Goal: Task Accomplishment & Management: Use online tool/utility

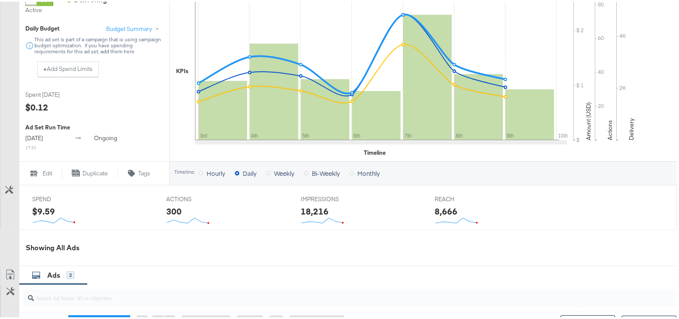
scroll to position [397, 0]
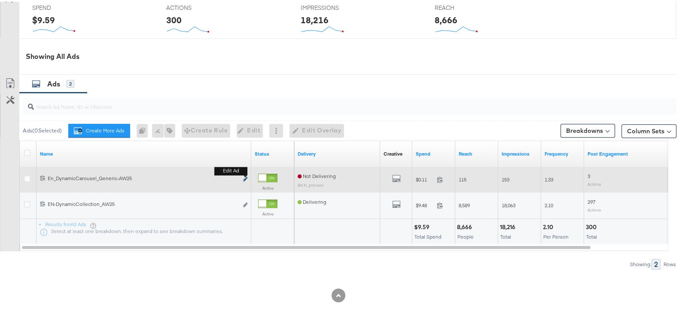
click at [244, 178] on icon "link" at bounding box center [245, 177] width 4 height 5
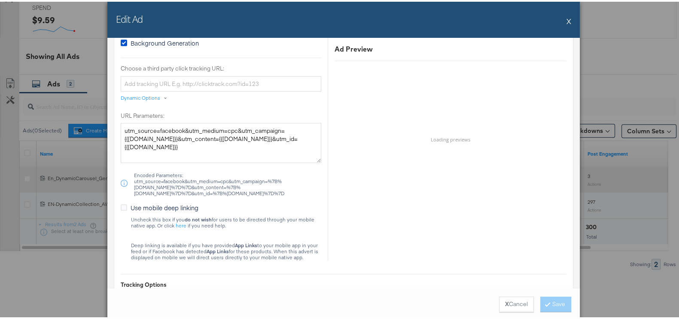
scroll to position [612, 0]
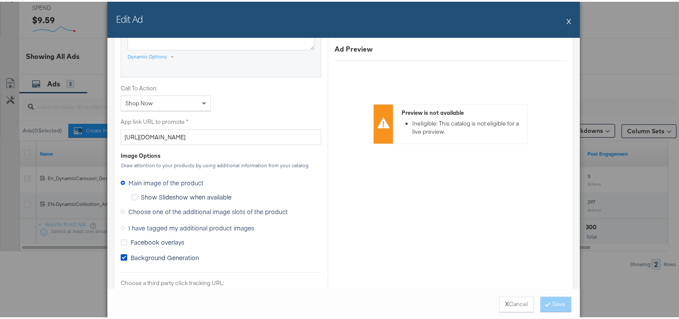
click at [168, 205] on span "Choose one of the additional image slots of the product" at bounding box center [207, 209] width 159 height 9
click at [0, 0] on input "Choose one of the additional image slots of the product" at bounding box center [0, 0] width 0 height 0
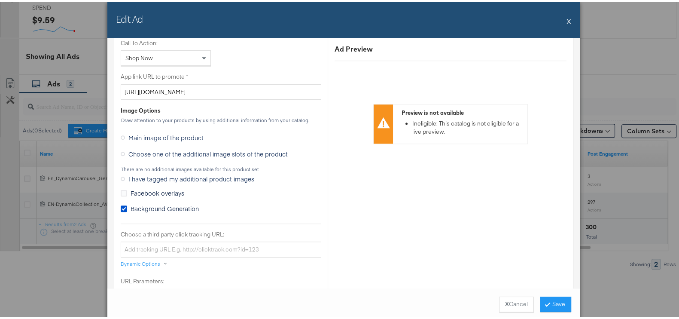
scroll to position [773, 0]
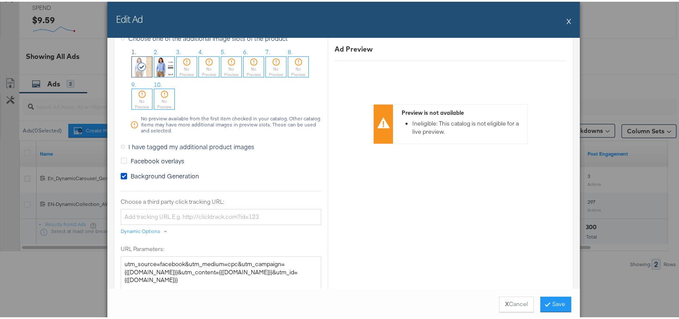
click at [164, 59] on img at bounding box center [164, 65] width 20 height 20
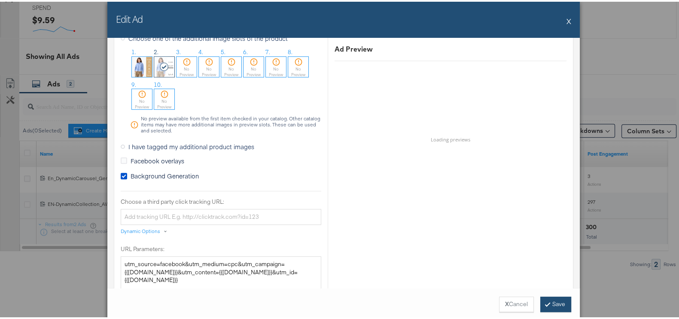
click at [556, 297] on button "Save" at bounding box center [556, 302] width 31 height 15
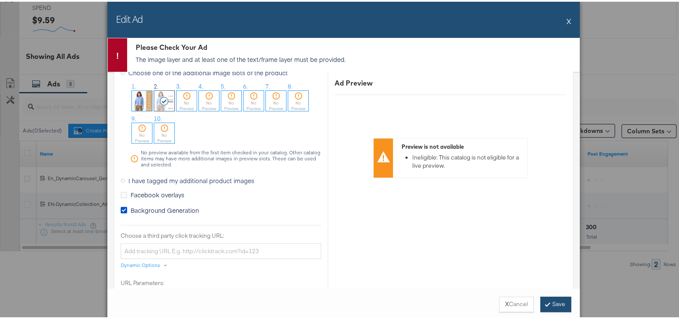
click at [554, 296] on button "Save" at bounding box center [556, 302] width 31 height 15
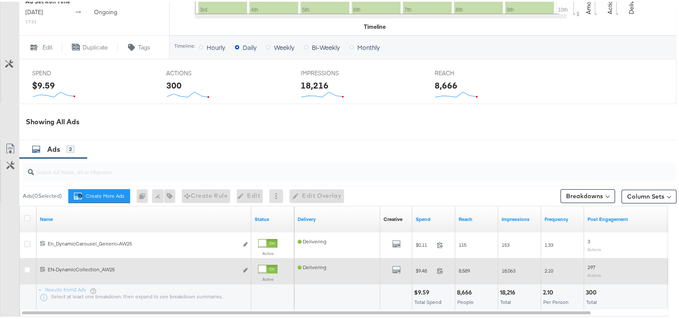
scroll to position [397, 0]
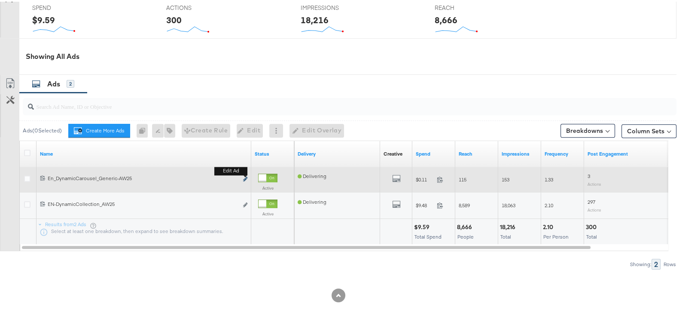
click at [245, 177] on icon "link" at bounding box center [245, 177] width 4 height 5
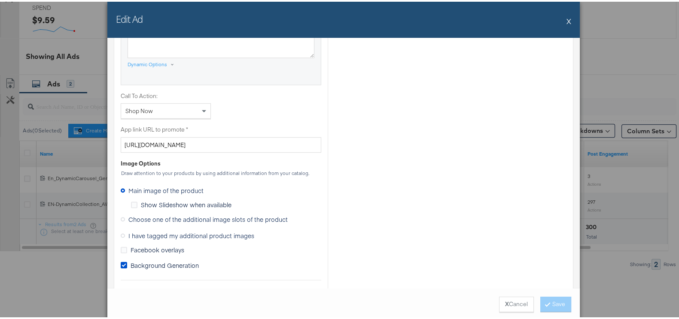
scroll to position [698, 0]
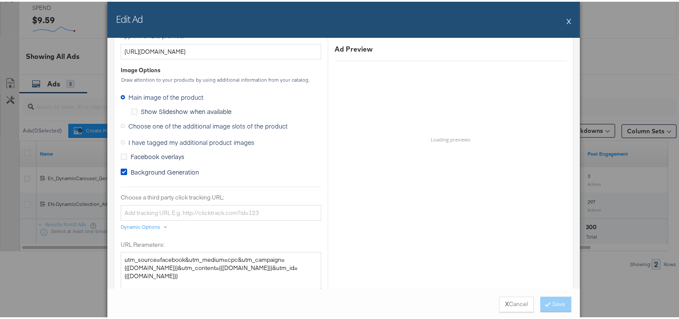
click at [163, 122] on span "Choose one of the additional image slots of the product" at bounding box center [207, 124] width 159 height 9
click at [0, 0] on input "Choose one of the additional image slots of the product" at bounding box center [0, 0] width 0 height 0
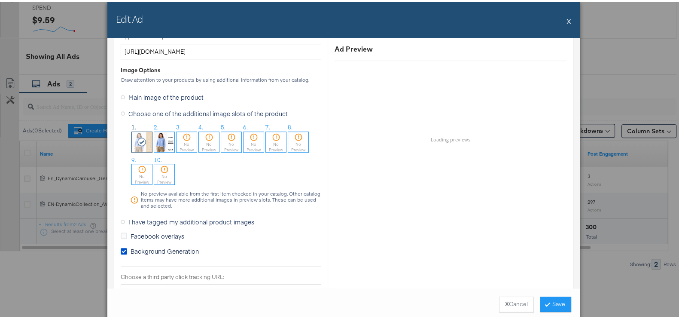
click at [161, 135] on img at bounding box center [164, 140] width 20 height 20
click at [550, 300] on button "Save" at bounding box center [556, 302] width 31 height 15
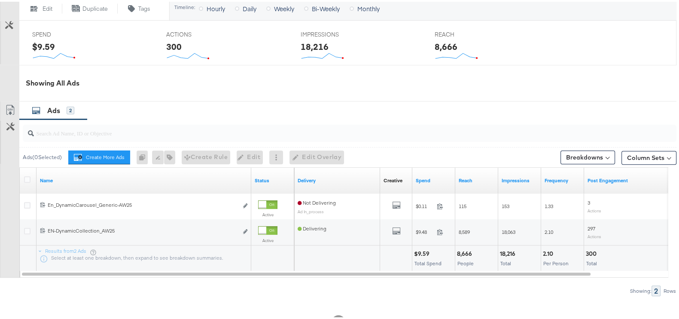
scroll to position [397, 0]
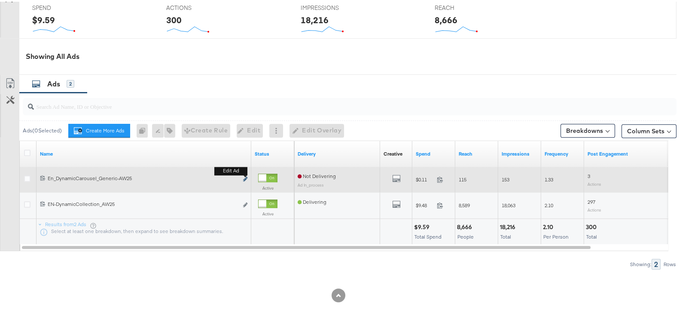
click at [245, 175] on icon "link" at bounding box center [245, 177] width 4 height 5
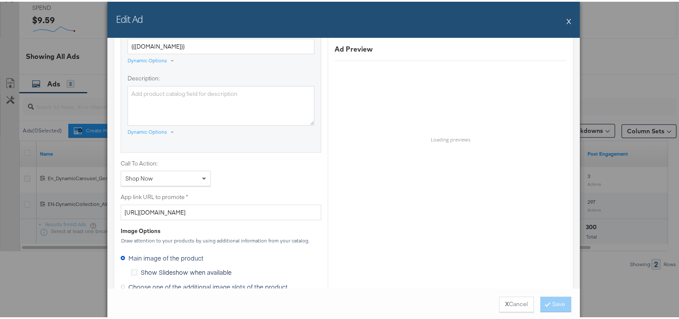
scroll to position [698, 0]
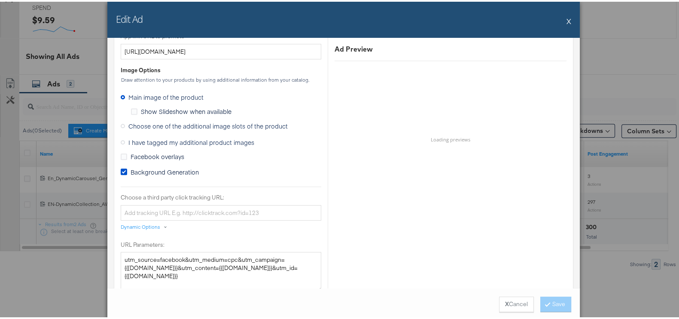
click at [151, 123] on span "Choose one of the additional image slots of the product" at bounding box center [207, 124] width 159 height 9
click at [0, 0] on input "Choose one of the additional image slots of the product" at bounding box center [0, 0] width 0 height 0
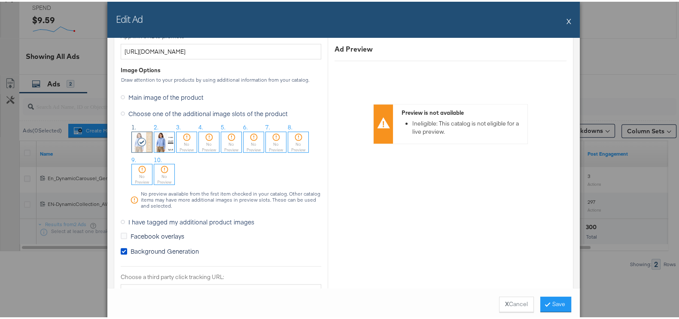
click at [164, 140] on img at bounding box center [164, 140] width 20 height 20
click at [541, 304] on button "Save" at bounding box center [556, 302] width 31 height 15
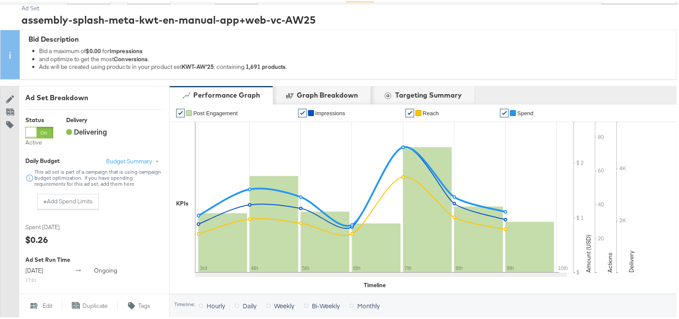
scroll to position [0, 0]
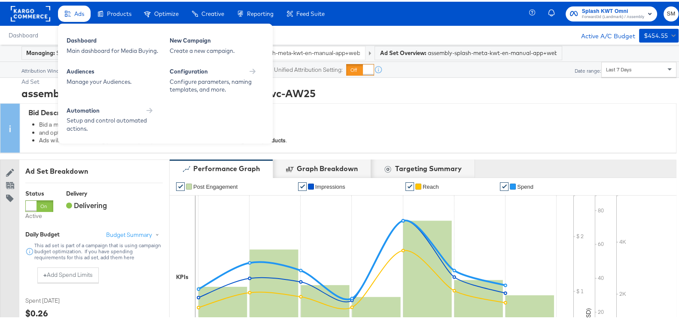
click at [80, 12] on span "Ads" at bounding box center [79, 12] width 10 height 7
click at [73, 49] on div "Main dashboard for Media Buying." at bounding box center [114, 49] width 95 height 8
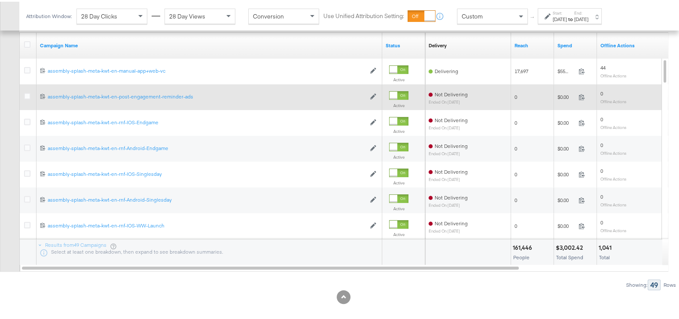
scroll to position [214, 0]
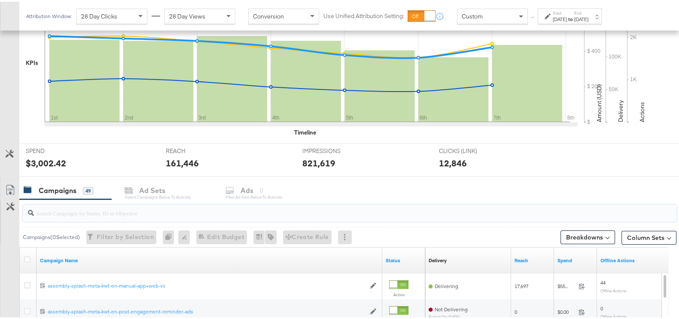
click at [89, 208] on input "search" at bounding box center [326, 207] width 584 height 17
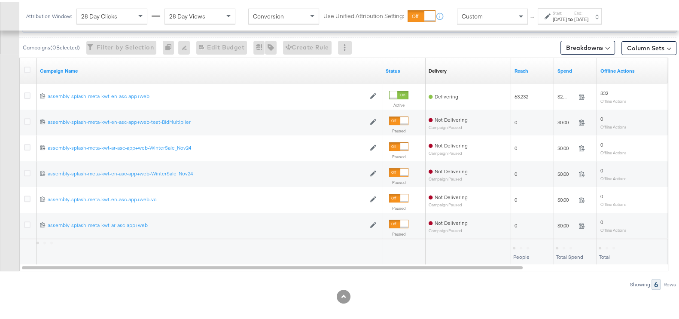
scroll to position [410, 0]
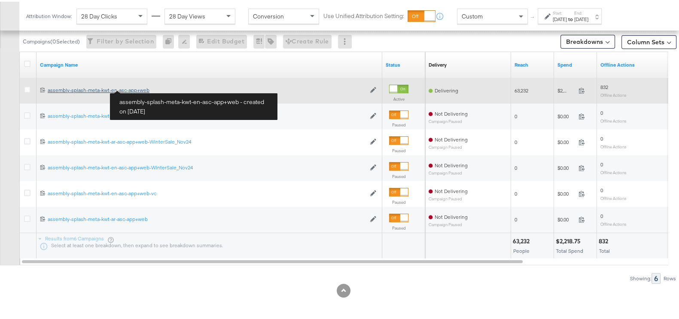
type input "asc"
click at [142, 87] on div "assembly-splash-meta-kwt-en-asc-app+web assembly-splash-meta-kwt-en-asc-app+web" at bounding box center [207, 88] width 318 height 7
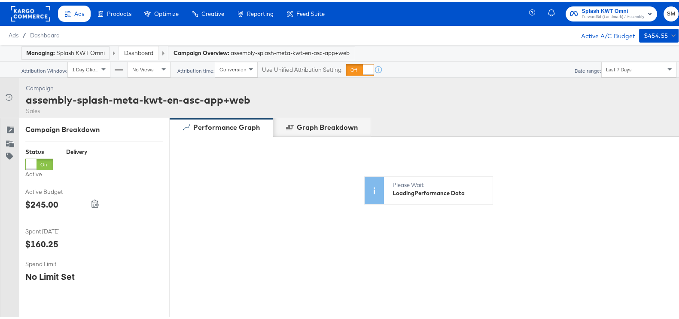
scroll to position [330, 0]
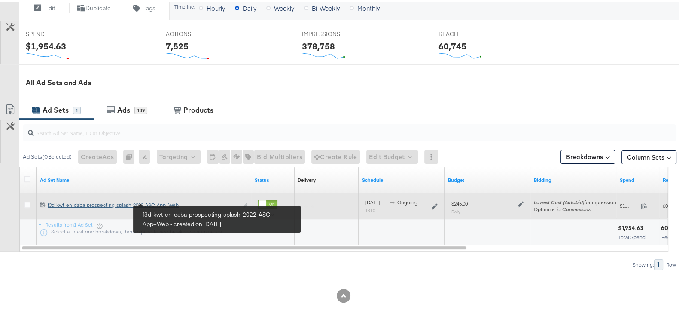
click at [165, 200] on div "f3d-kwt-en-daba-prospecting-splash-2022-ASC-App+Web f3d-kwt-en-daba-prospecting…" at bounding box center [143, 203] width 190 height 7
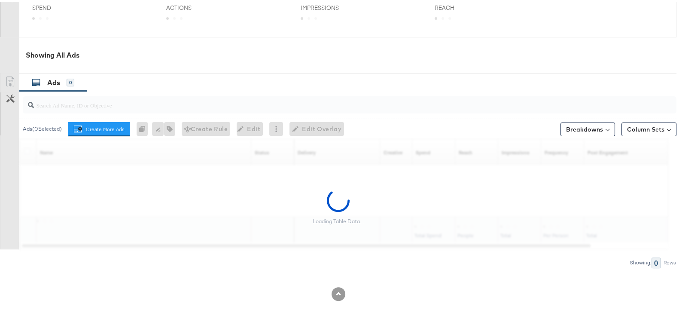
scroll to position [381, 0]
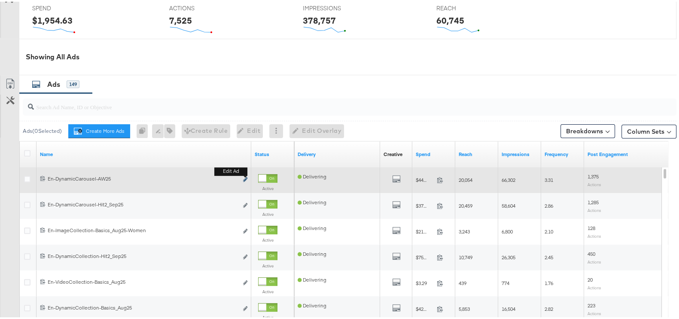
click at [245, 174] on button "Edit ad" at bounding box center [245, 178] width 5 height 9
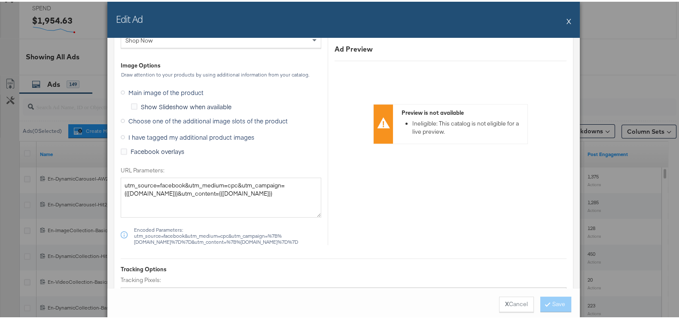
scroll to position [847, 0]
click at [132, 116] on span "Choose one of the additional image slots of the product" at bounding box center [207, 120] width 159 height 9
click at [0, 0] on input "Choose one of the additional image slots of the product" at bounding box center [0, 0] width 0 height 0
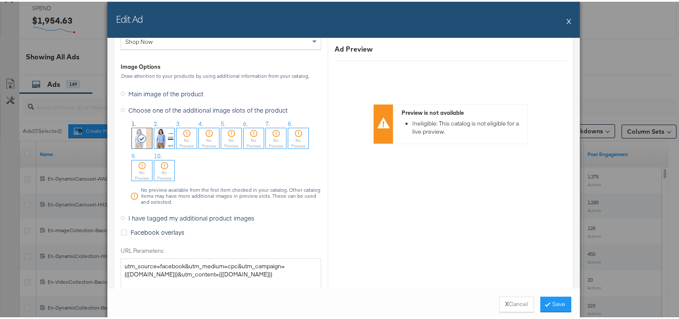
click at [162, 135] on img at bounding box center [164, 136] width 20 height 20
click at [547, 302] on icon at bounding box center [548, 302] width 3 height 5
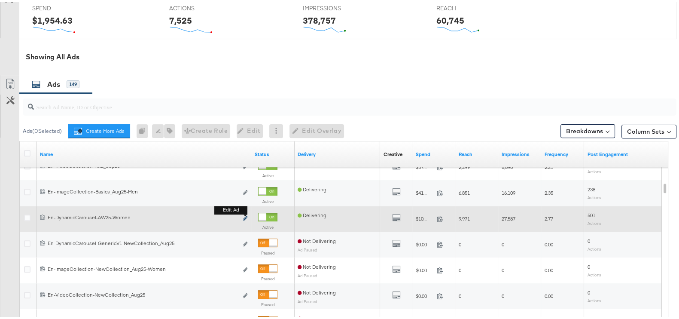
click at [246, 214] on icon "link" at bounding box center [245, 216] width 4 height 5
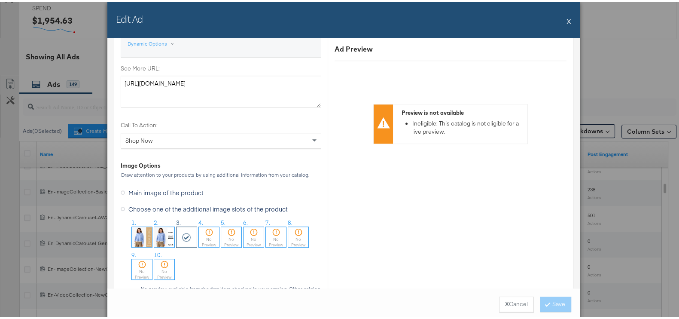
scroll to position [752, 0]
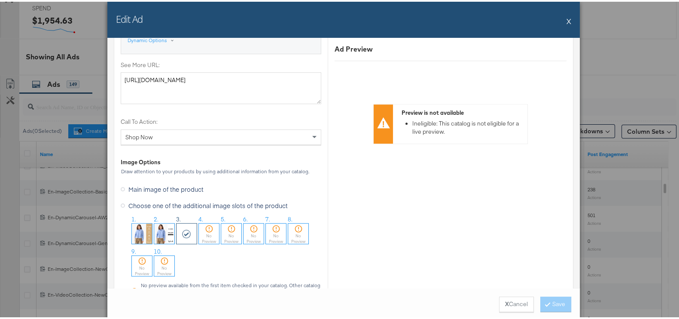
click at [161, 223] on img at bounding box center [164, 232] width 20 height 20
click at [542, 299] on button "Save" at bounding box center [556, 302] width 31 height 15
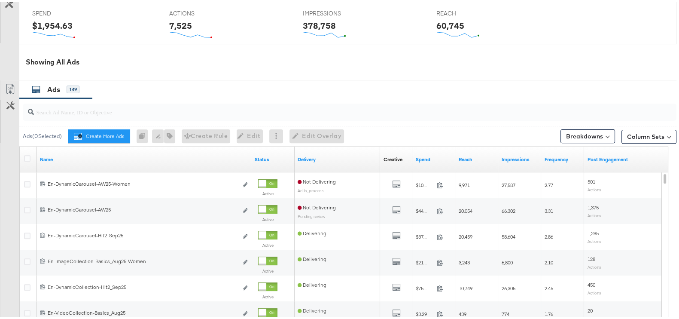
scroll to position [322, 0]
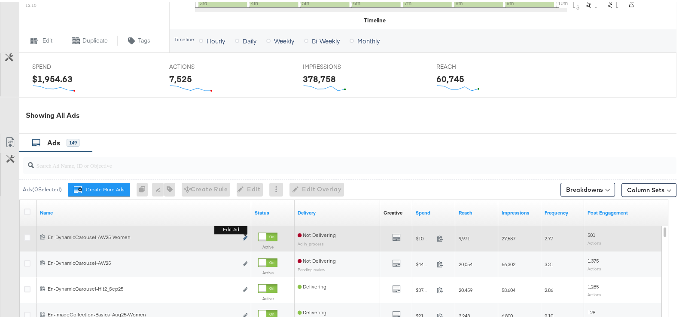
click at [244, 235] on icon "link" at bounding box center [245, 236] width 4 height 5
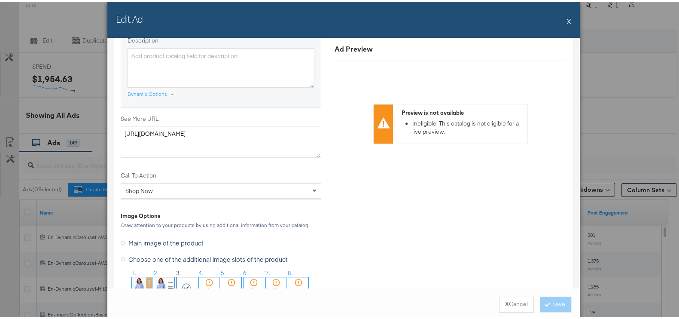
scroll to position [859, 0]
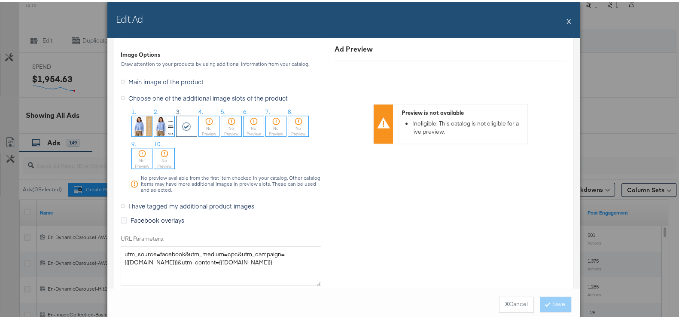
click at [160, 119] on img at bounding box center [164, 124] width 20 height 20
click at [551, 303] on button "Save" at bounding box center [556, 302] width 31 height 15
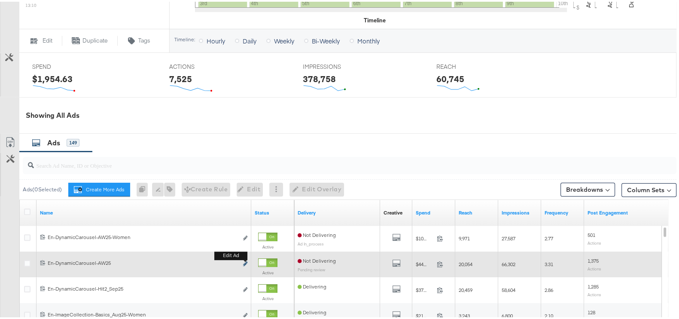
click at [245, 260] on icon "link" at bounding box center [245, 262] width 4 height 5
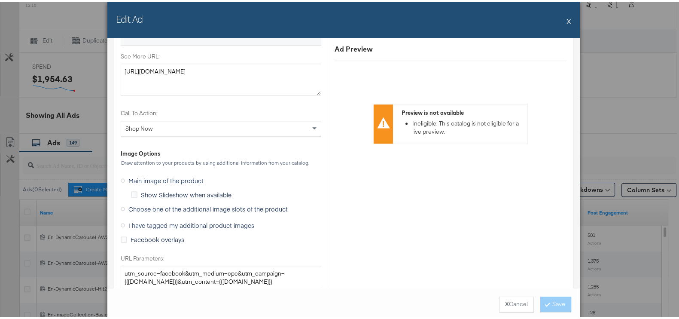
scroll to position [805, 0]
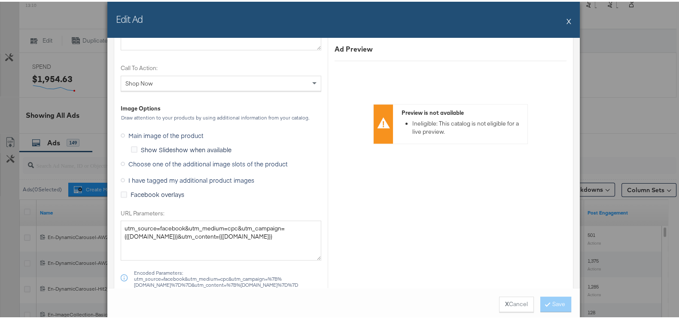
click at [172, 160] on span "Choose one of the additional image slots of the product" at bounding box center [207, 162] width 159 height 9
click at [0, 0] on input "Choose one of the additional image slots of the product" at bounding box center [0, 0] width 0 height 0
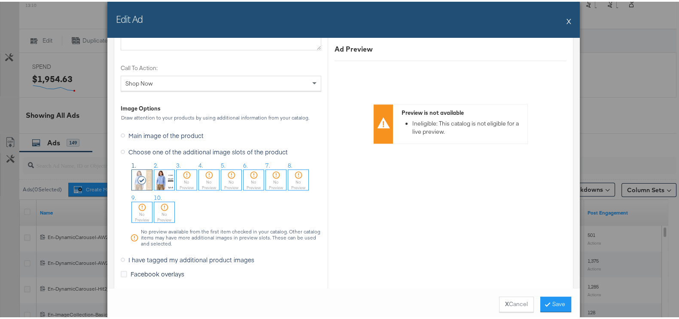
click at [148, 177] on ol "1. 2. 3. No Preview 4. No Preview 5. No Preview 6. No Preview 7. No Preview 8. …" at bounding box center [225, 192] width 191 height 64
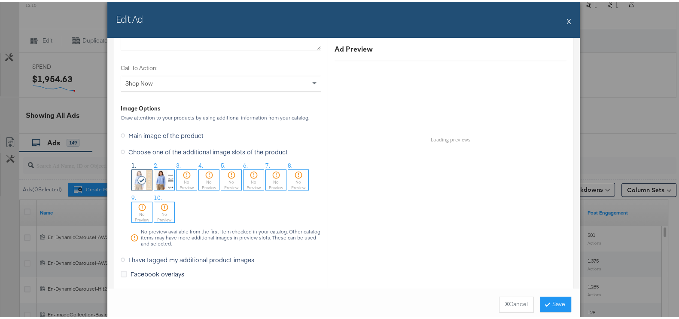
click at [168, 175] on img at bounding box center [164, 178] width 20 height 20
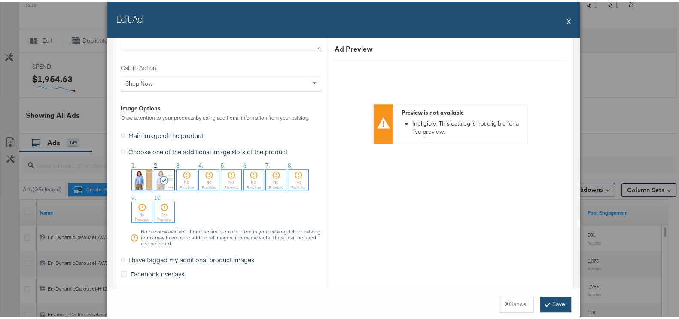
click at [554, 301] on button "Save" at bounding box center [556, 302] width 31 height 15
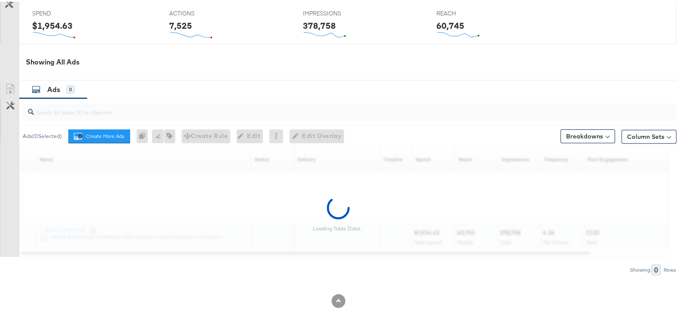
scroll to position [382, 0]
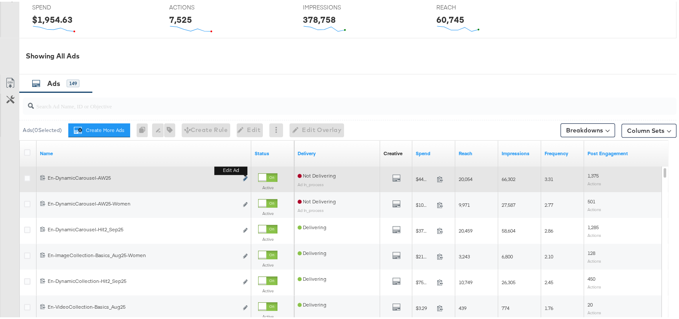
click at [246, 173] on b "Edit ad" at bounding box center [230, 168] width 33 height 9
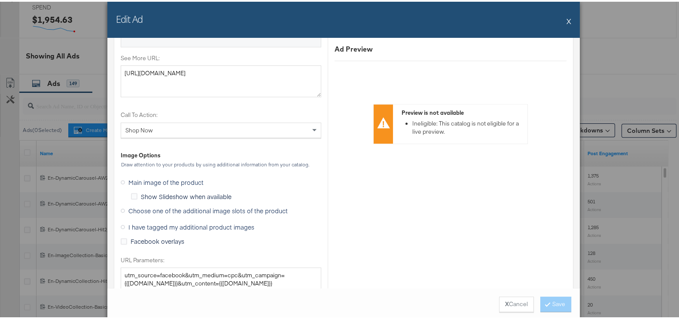
scroll to position [805, 0]
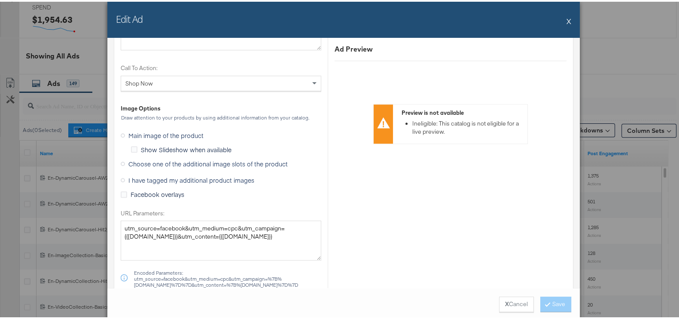
click at [170, 164] on span "Choose one of the additional image slots of the product" at bounding box center [207, 162] width 159 height 9
click at [0, 0] on input "Choose one of the additional image slots of the product" at bounding box center [0, 0] width 0 height 0
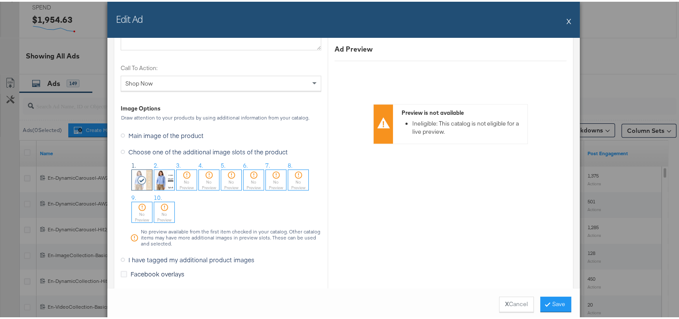
click at [156, 180] on img at bounding box center [164, 178] width 20 height 20
click at [550, 295] on button "Save" at bounding box center [556, 302] width 31 height 15
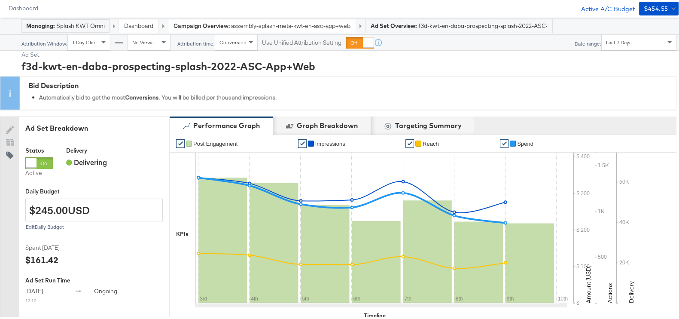
scroll to position [6, 0]
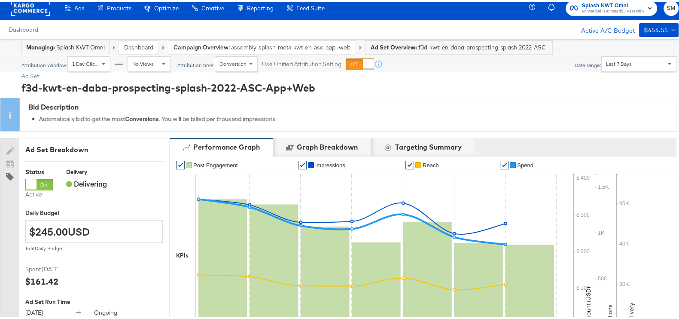
click at [619, 9] on span "Forward3d (Landmark) / Assembly" at bounding box center [613, 9] width 62 height 7
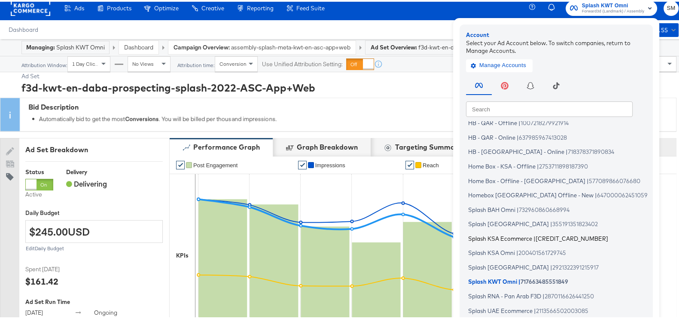
scroll to position [52, 0]
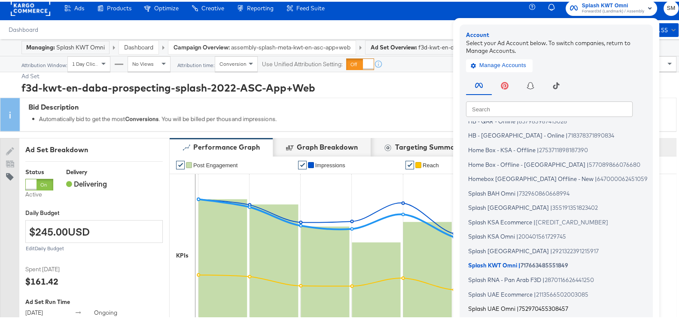
click at [499, 302] on li "Splash UAE Omni | 752970455308457" at bounding box center [558, 307] width 185 height 12
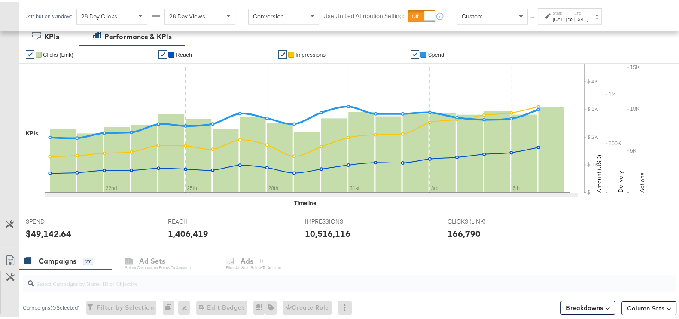
scroll to position [269, 0]
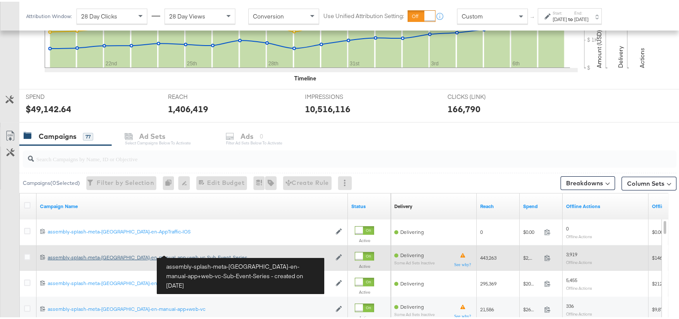
click at [171, 255] on div "assembly-splash-meta-[GEOGRAPHIC_DATA]-en-manual-app+web-vc-Sub-Event-Series as…" at bounding box center [190, 255] width 284 height 7
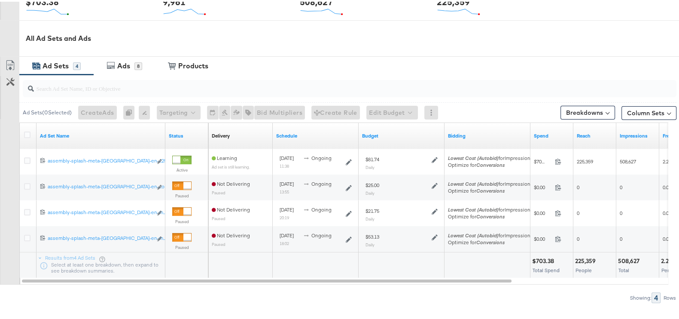
scroll to position [376, 0]
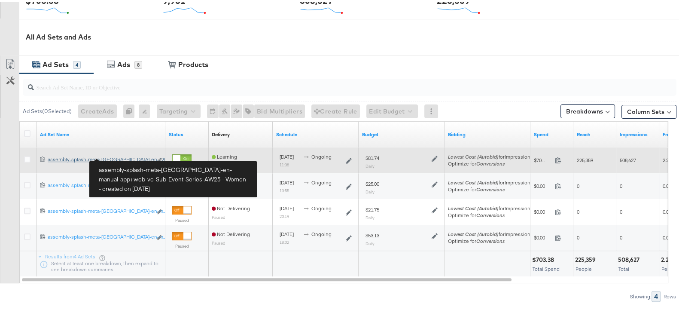
click at [122, 155] on div "assembly-splash-meta-[GEOGRAPHIC_DATA]-en-manual-app+web-vc-Sub-Event-Series-AW…" at bounding box center [100, 157] width 104 height 7
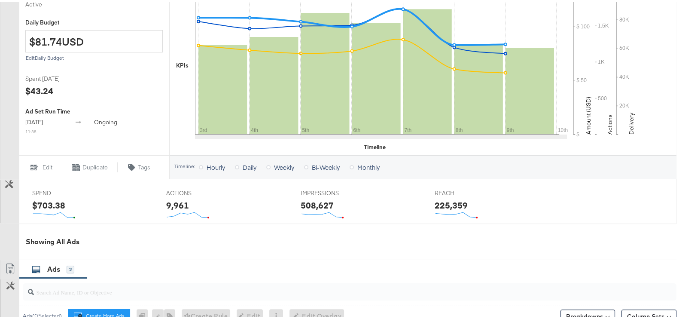
scroll to position [389, 0]
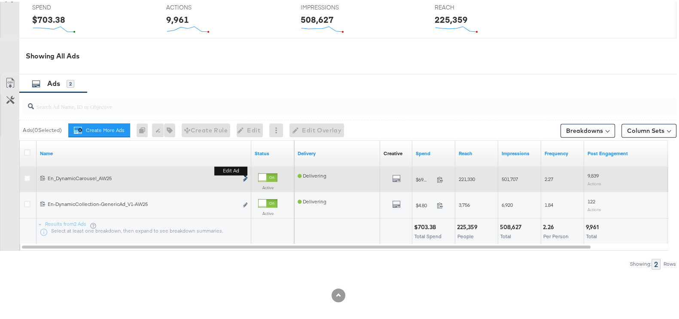
click at [247, 177] on icon "link" at bounding box center [245, 177] width 4 height 5
